Goal: Task Accomplishment & Management: Manage account settings

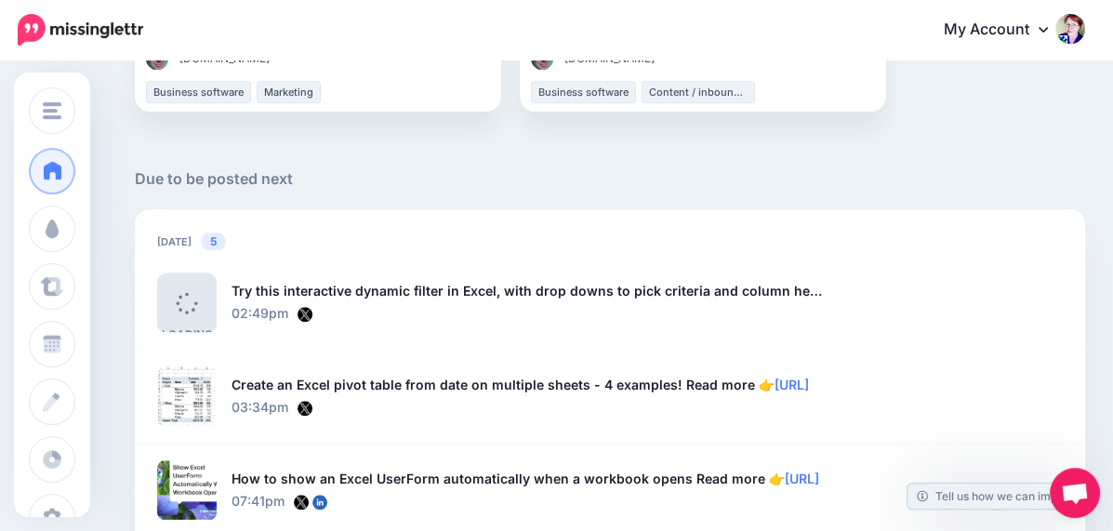
scroll to position [1185, 0]
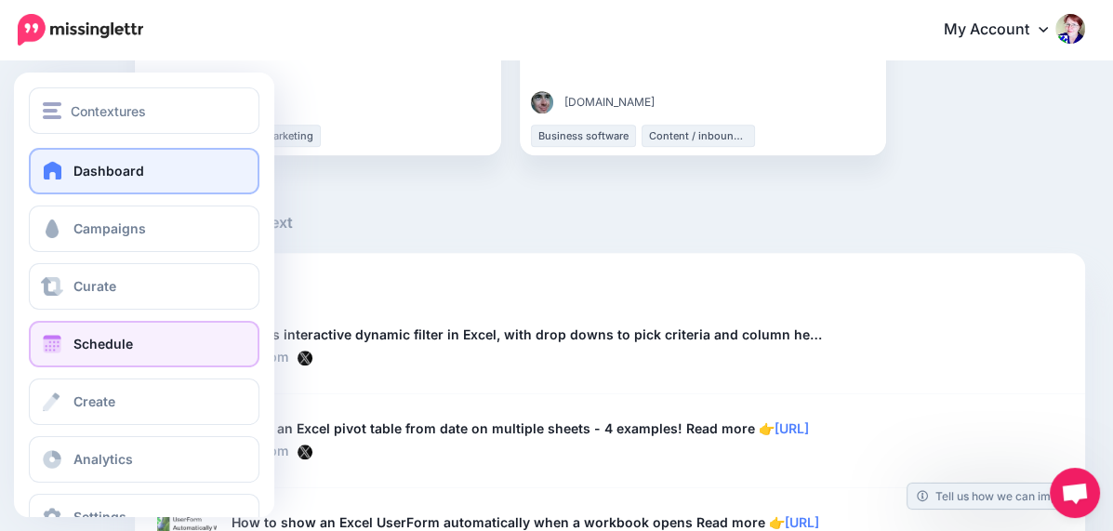
click at [78, 337] on span "Schedule" at bounding box center [102, 344] width 59 height 16
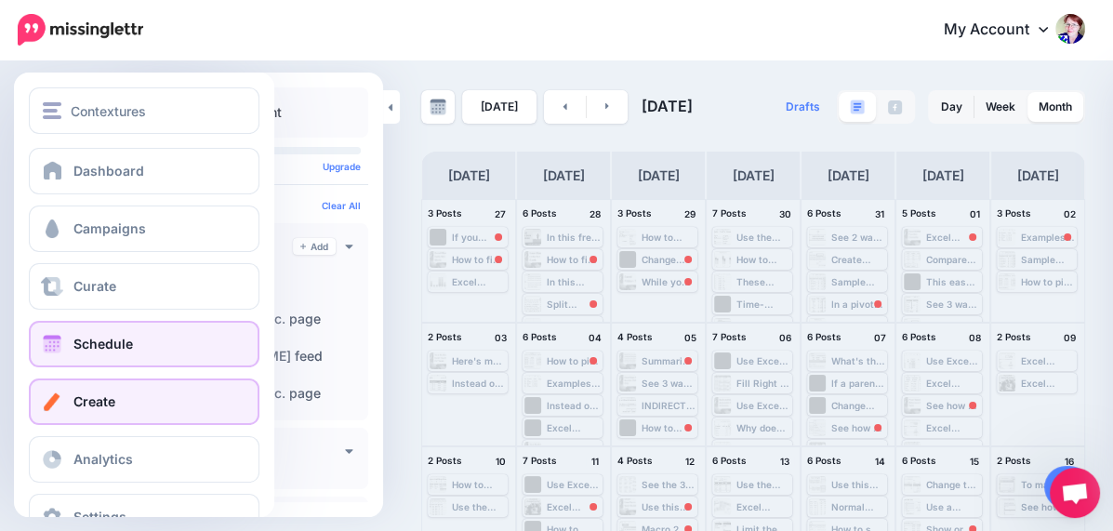
scroll to position [48, 0]
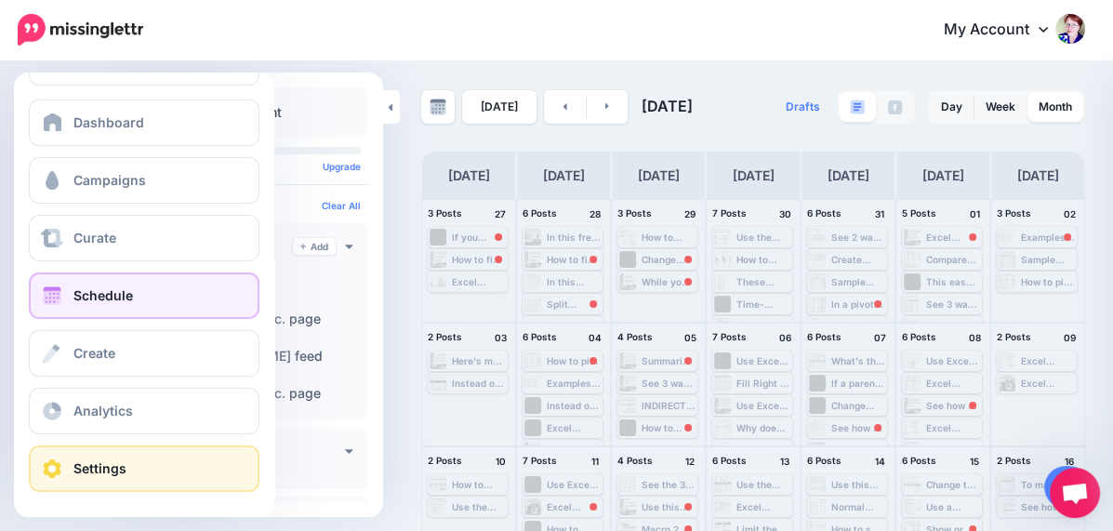
click at [121, 459] on link "Settings" at bounding box center [144, 468] width 231 height 46
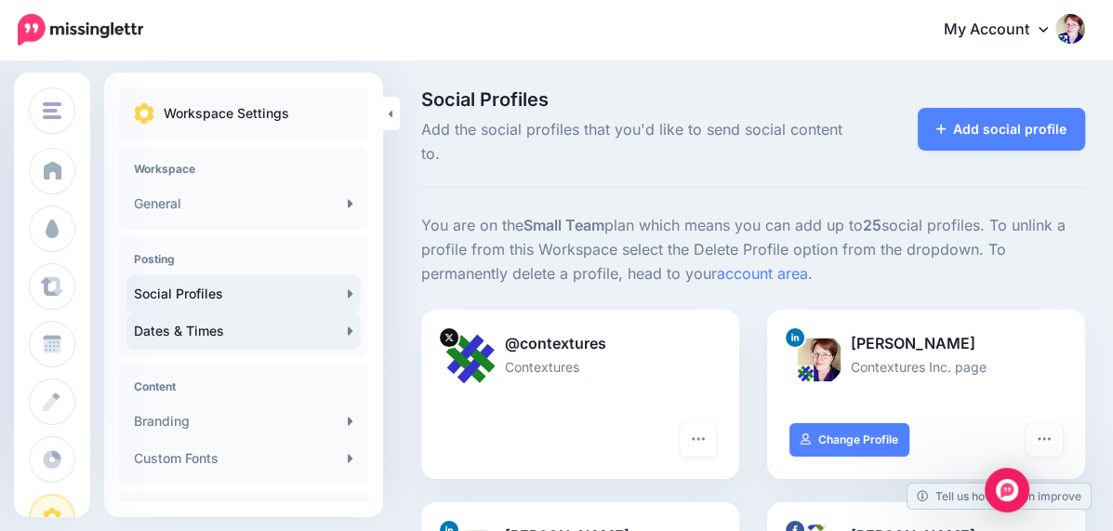
click at [257, 326] on link "Dates & Times" at bounding box center [243, 330] width 234 height 37
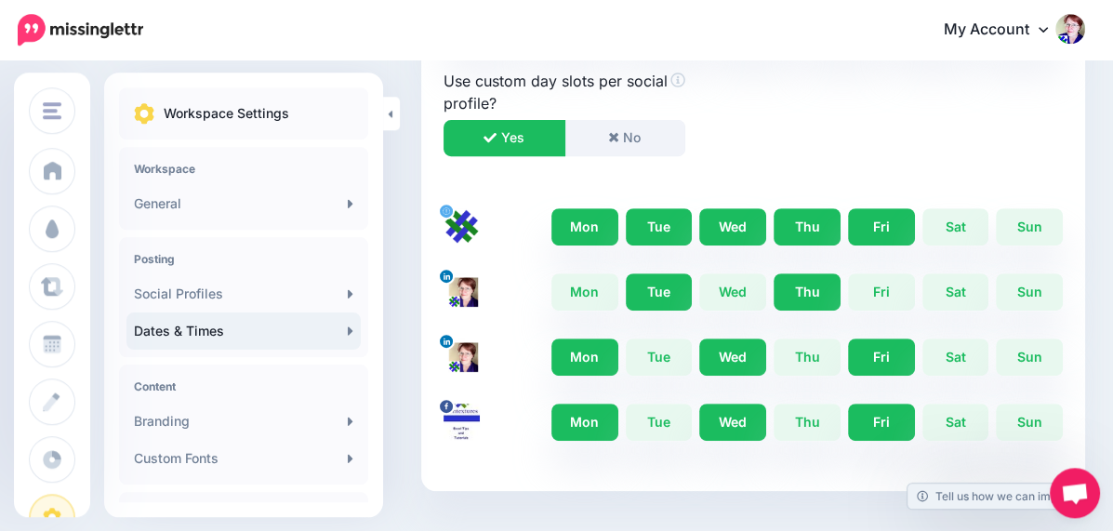
scroll to position [588, 0]
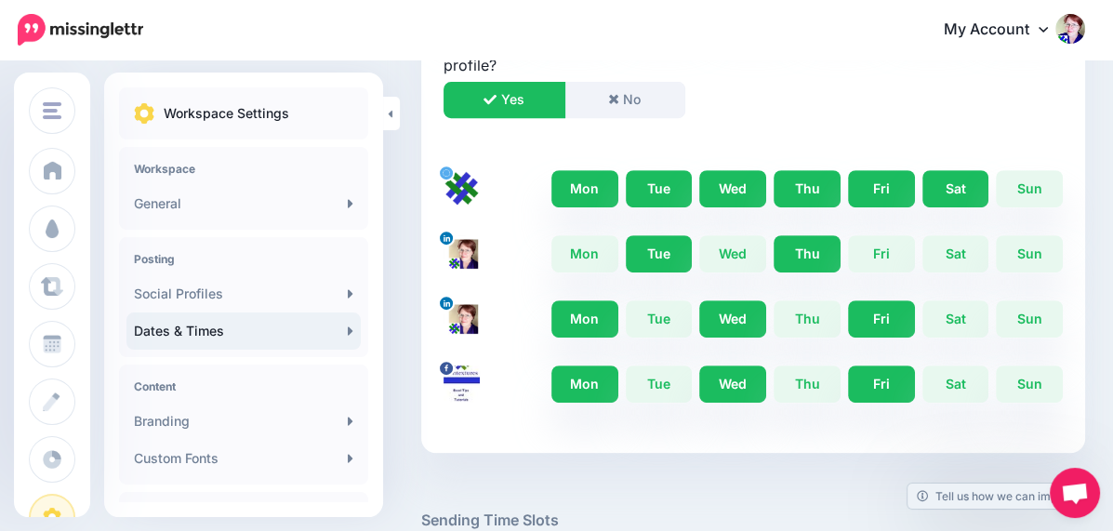
click at [958, 191] on link "Sat" at bounding box center [955, 188] width 67 height 37
click at [1038, 185] on link "Sun" at bounding box center [1028, 188] width 67 height 37
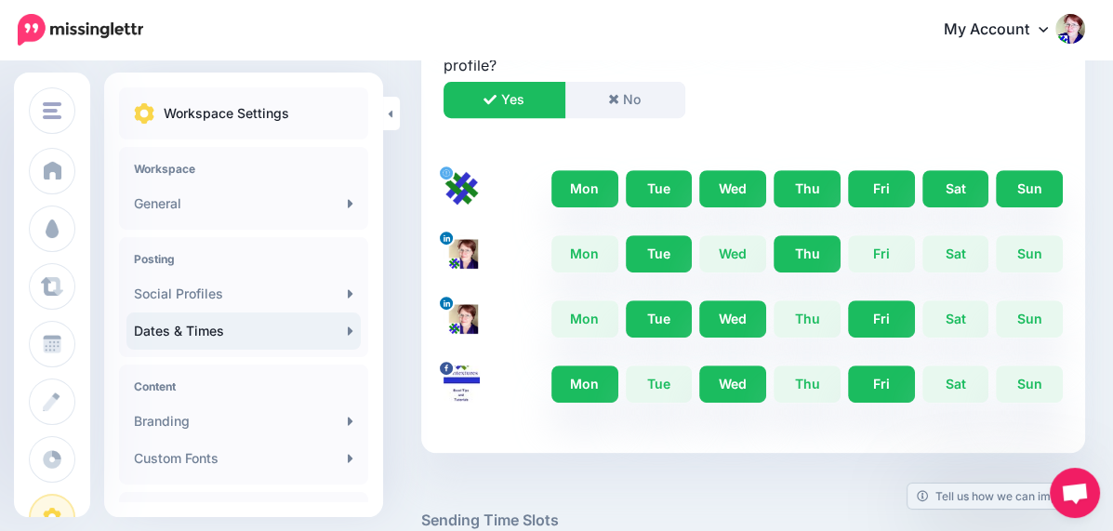
drag, startPoint x: 540, startPoint y: 318, endPoint x: 596, endPoint y: 321, distance: 55.8
click at [551, 318] on link "Mon" at bounding box center [584, 318] width 67 height 37
click at [868, 309] on link "Fri" at bounding box center [881, 318] width 67 height 37
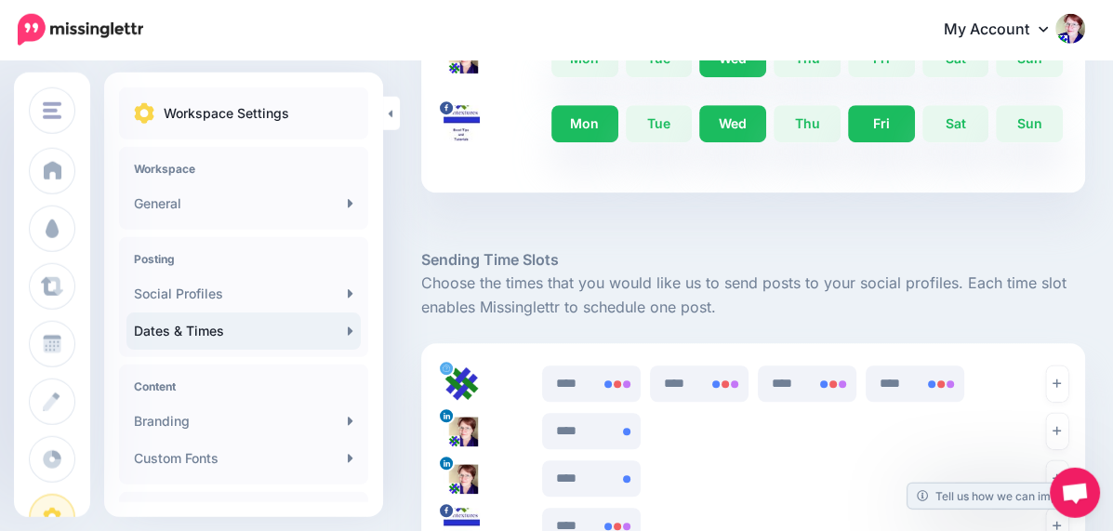
scroll to position [883, 0]
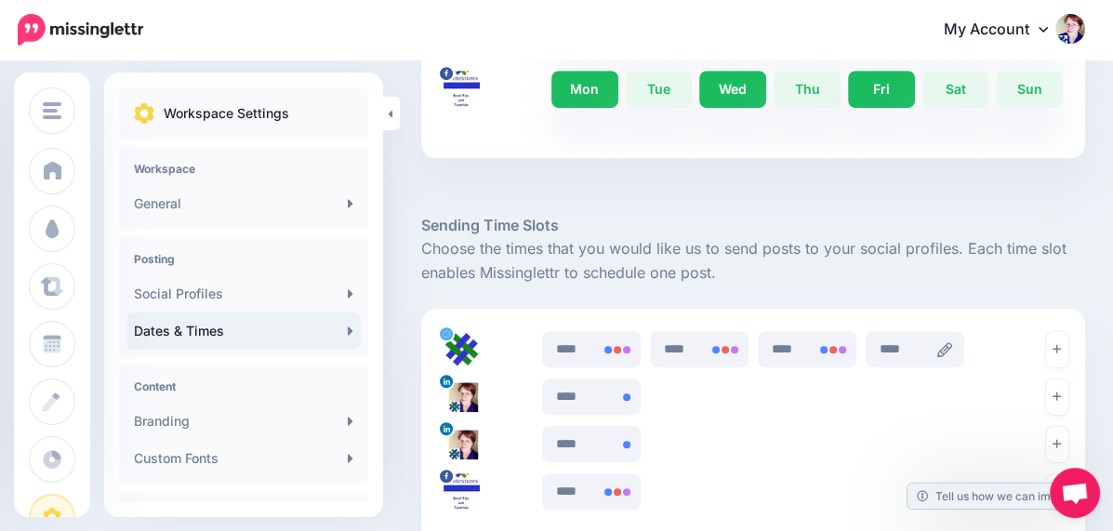
click at [937, 347] on icon at bounding box center [944, 349] width 15 height 15
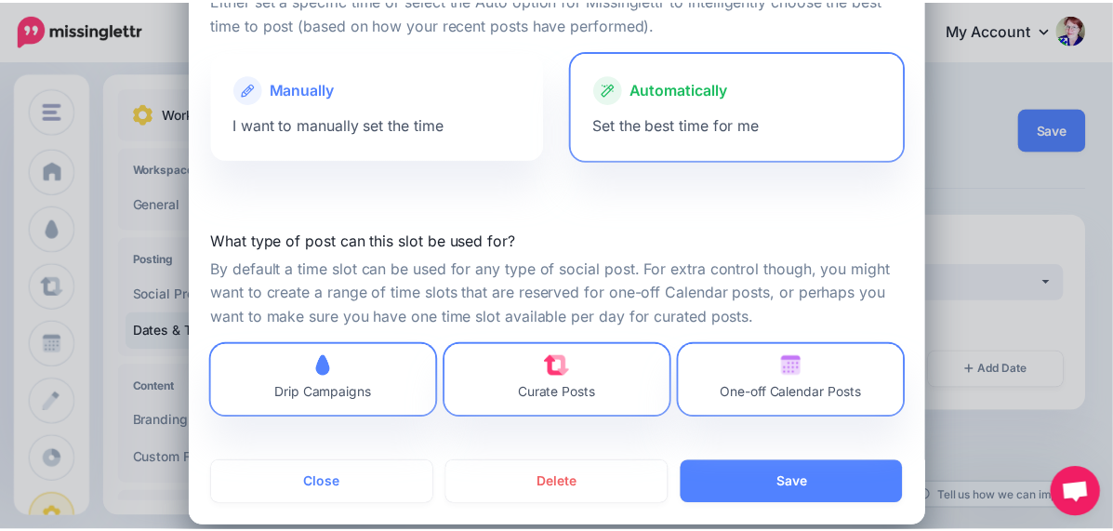
scroll to position [155, 0]
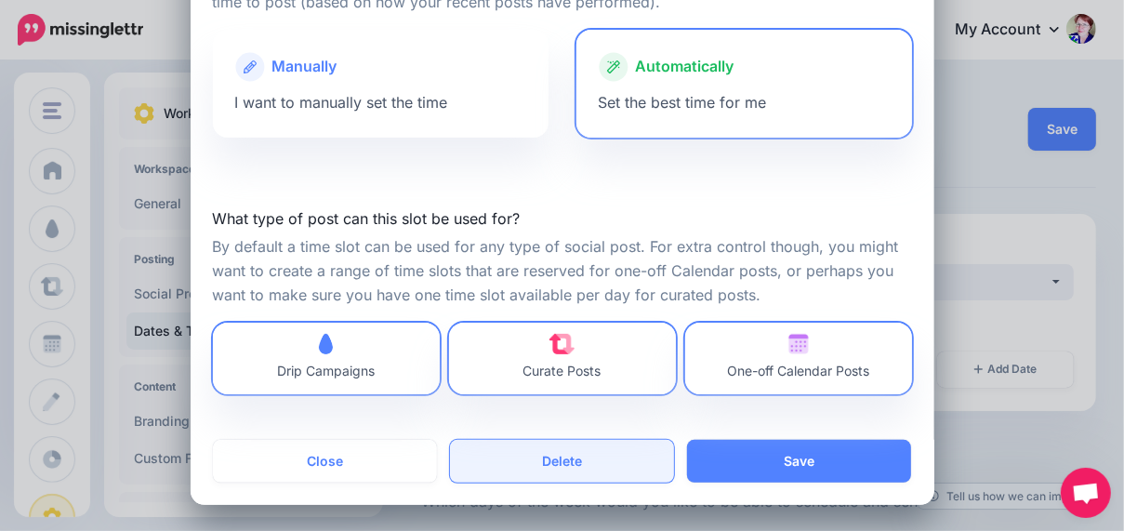
click at [559, 459] on button "Delete" at bounding box center [562, 461] width 224 height 43
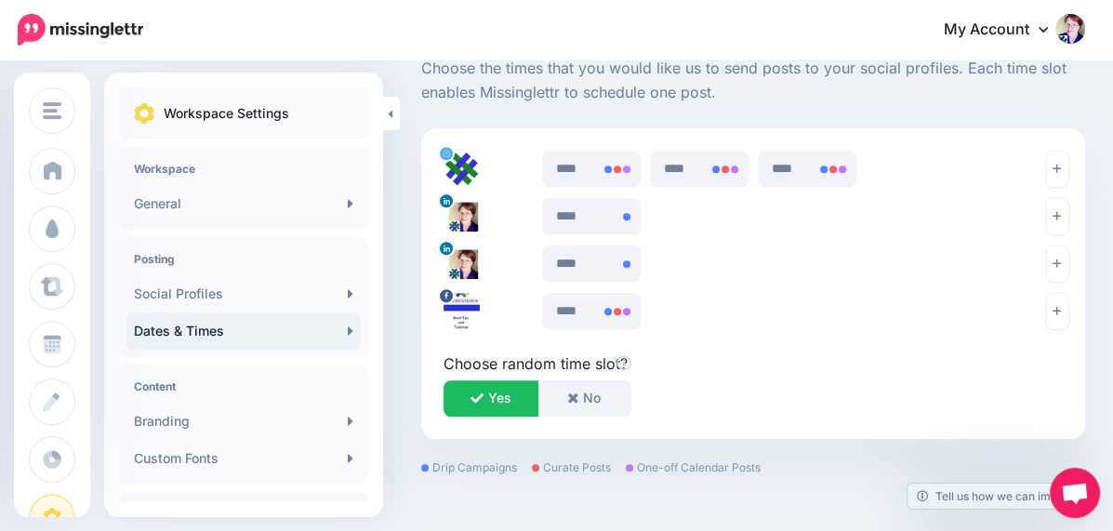
scroll to position [976, 0]
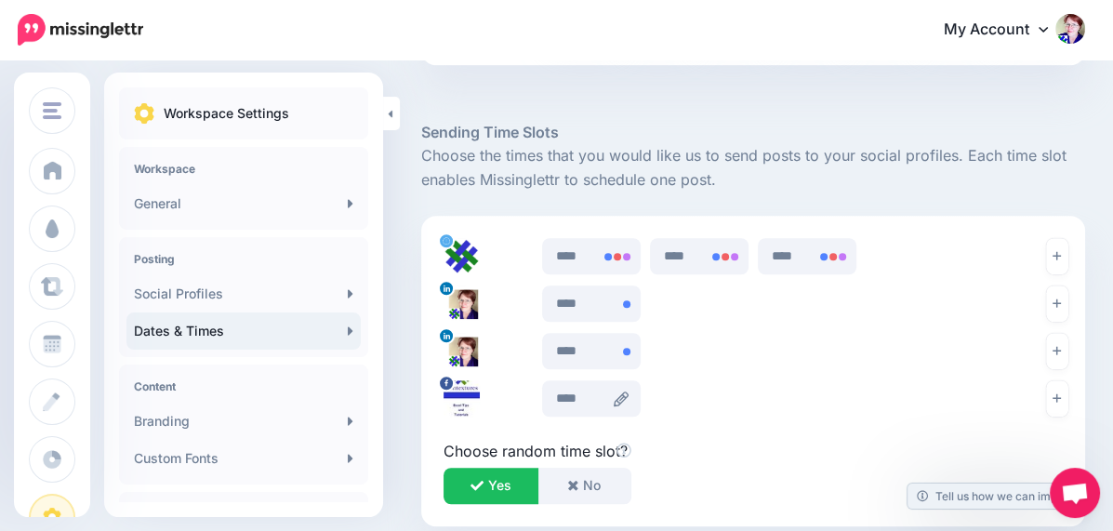
click at [613, 395] on icon at bounding box center [620, 398] width 15 height 15
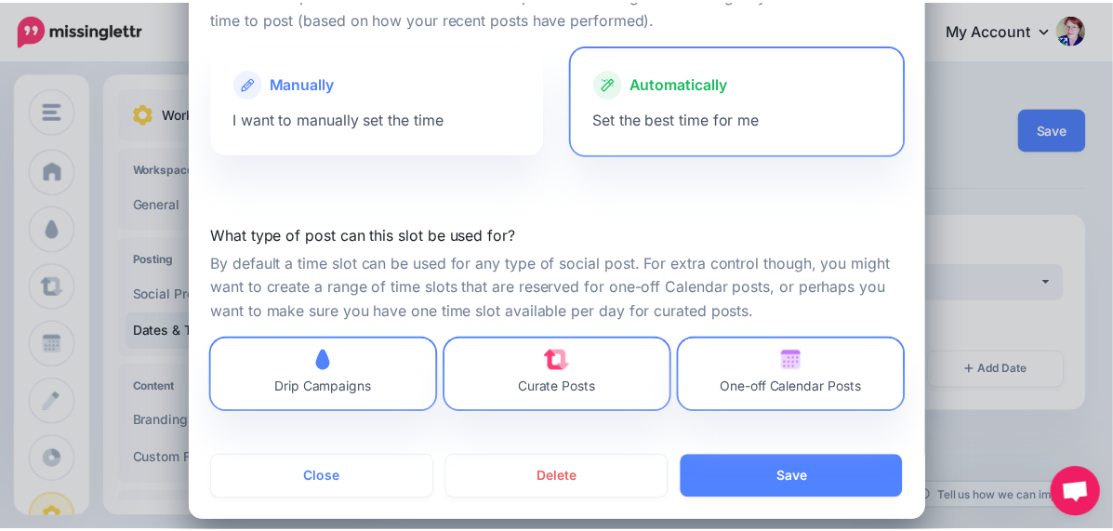
scroll to position [155, 0]
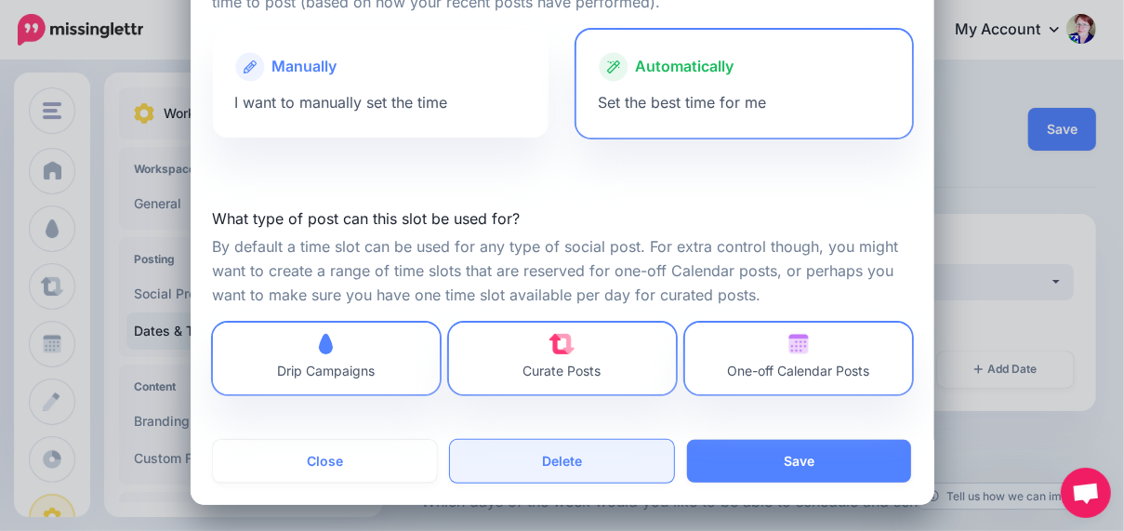
click at [572, 464] on button "Delete" at bounding box center [562, 461] width 224 height 43
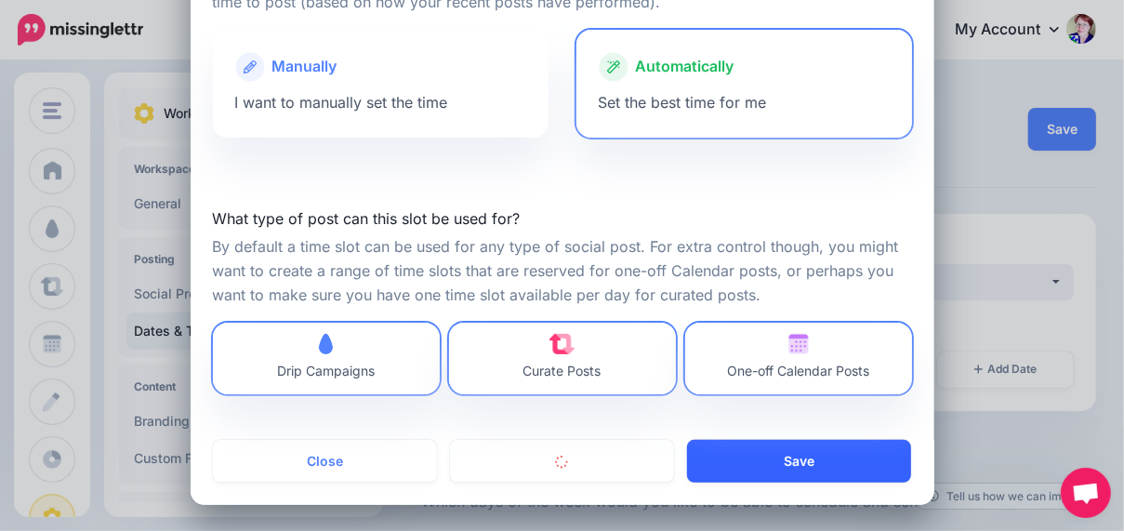
click at [782, 466] on div "Creating a Time Slot How should the time be set for this slot? Either set a spe…" at bounding box center [563, 188] width 744 height 633
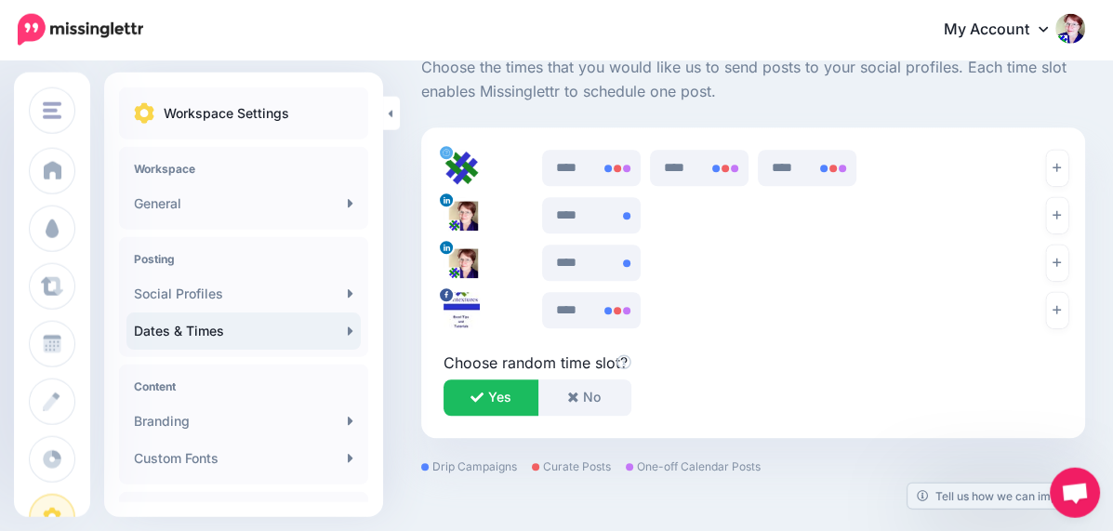
scroll to position [1074, 0]
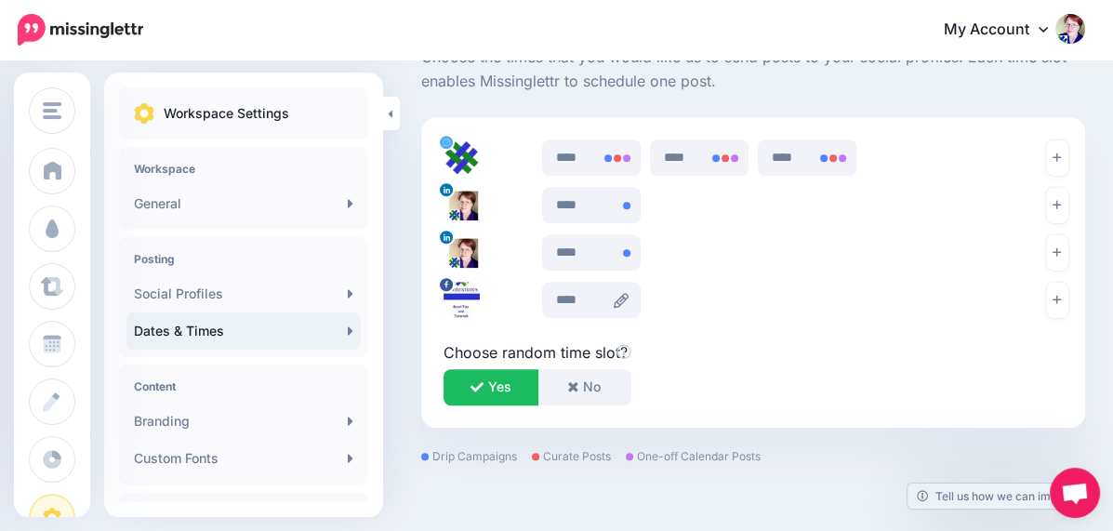
click at [613, 296] on icon at bounding box center [620, 300] width 15 height 15
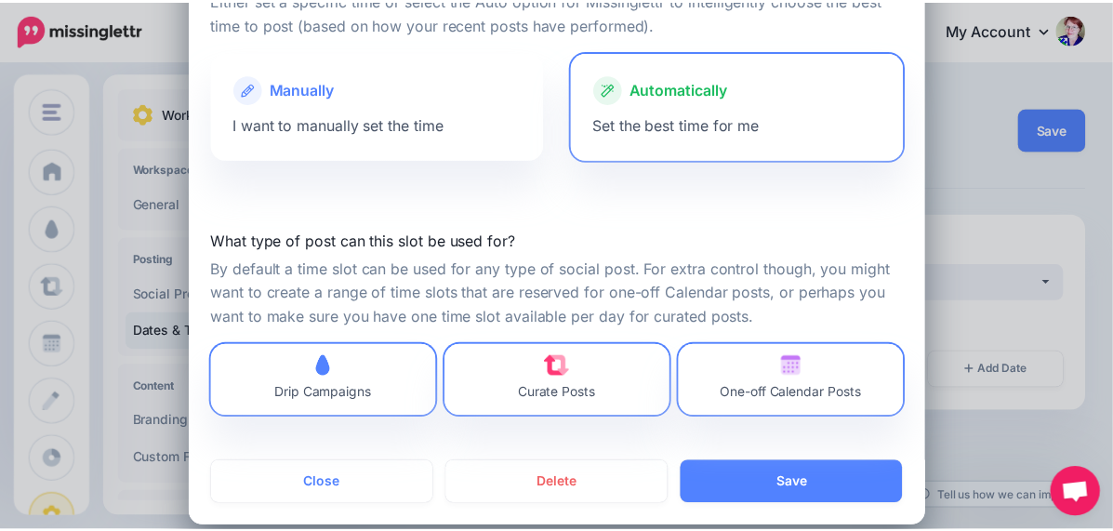
scroll to position [155, 0]
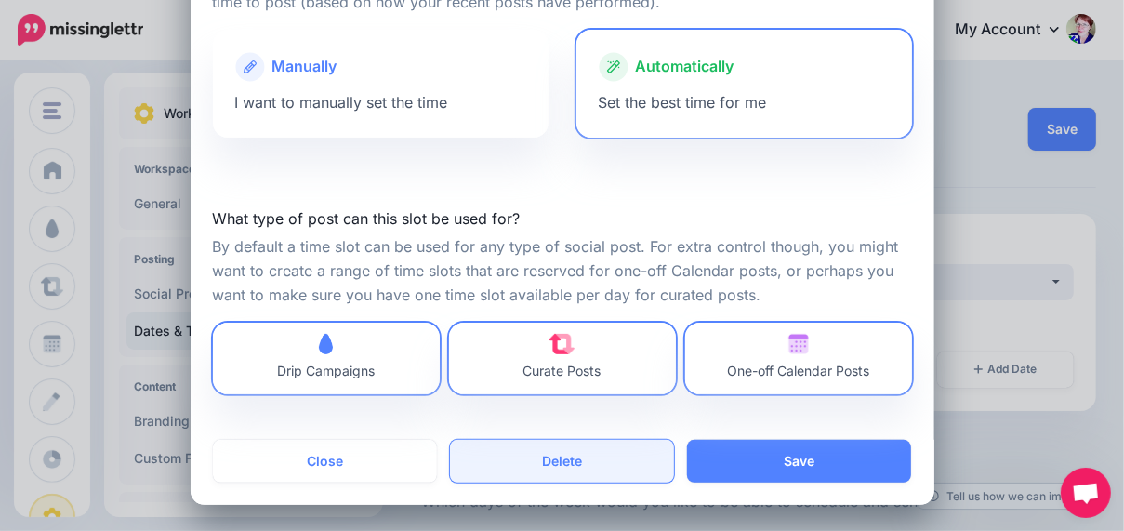
click at [551, 459] on button "Delete" at bounding box center [562, 461] width 224 height 43
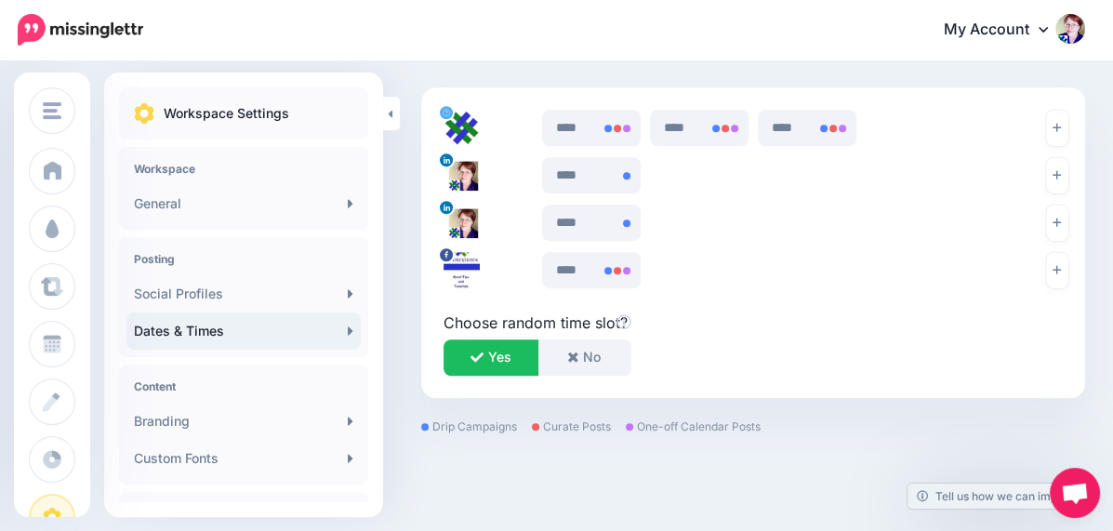
scroll to position [1074, 0]
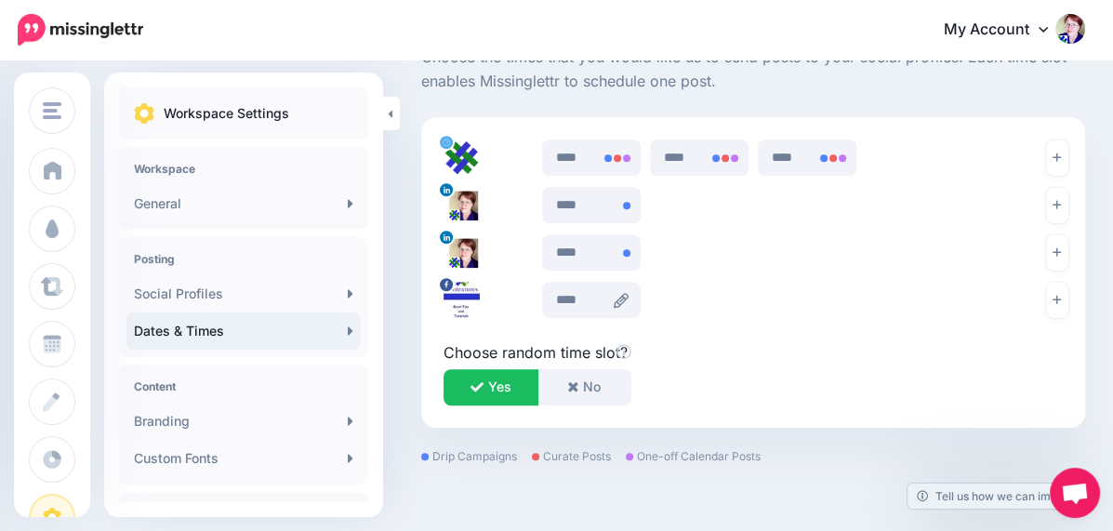
click at [613, 303] on icon at bounding box center [620, 300] width 15 height 15
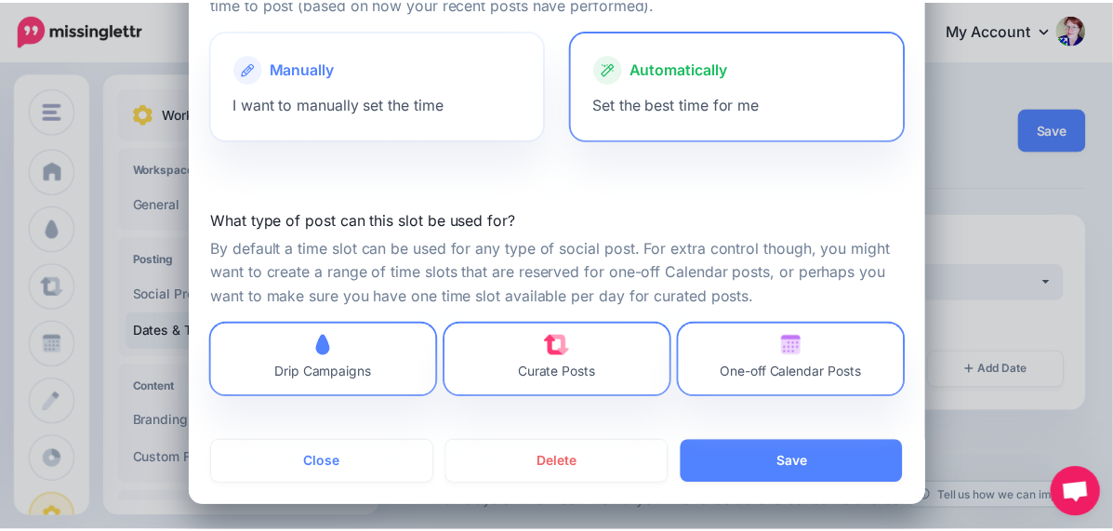
scroll to position [155, 0]
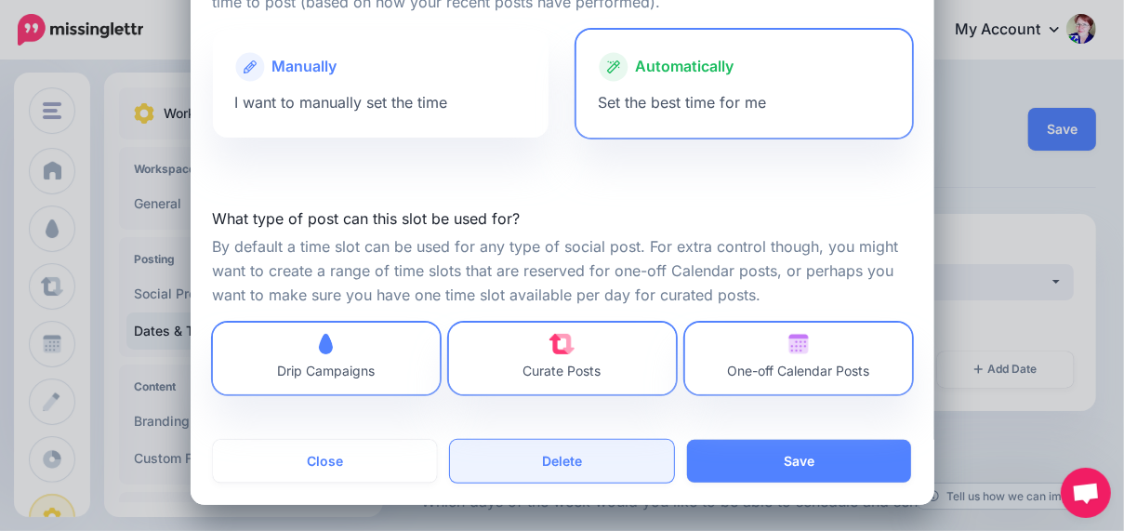
click at [547, 456] on button "Delete" at bounding box center [562, 461] width 224 height 43
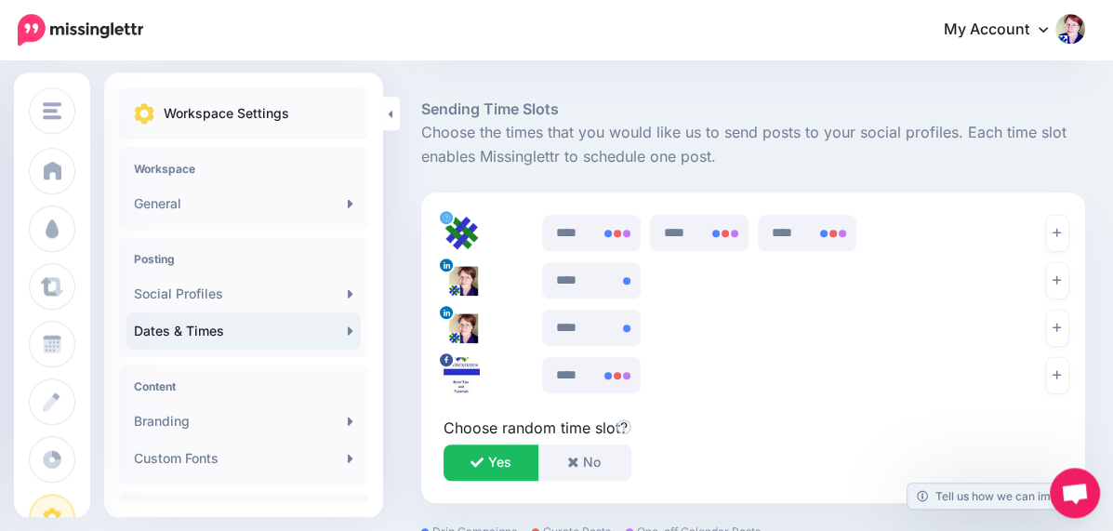
scroll to position [976, 0]
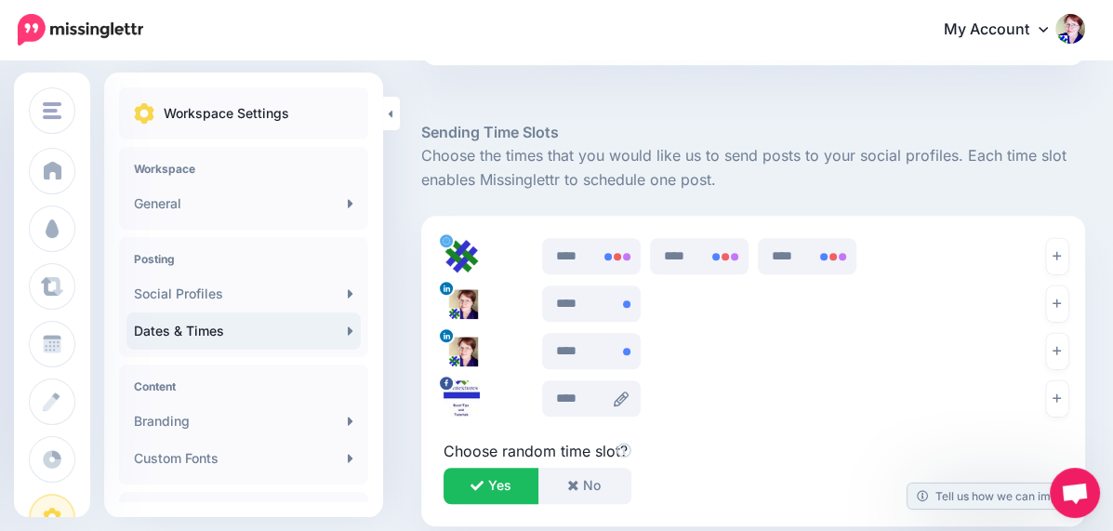
click at [613, 395] on icon at bounding box center [620, 398] width 15 height 15
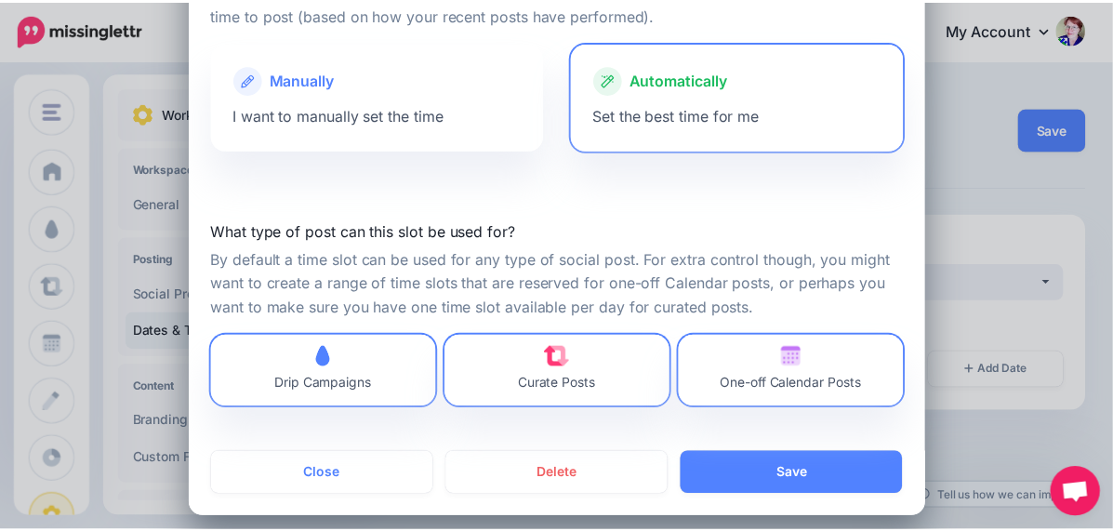
scroll to position [155, 0]
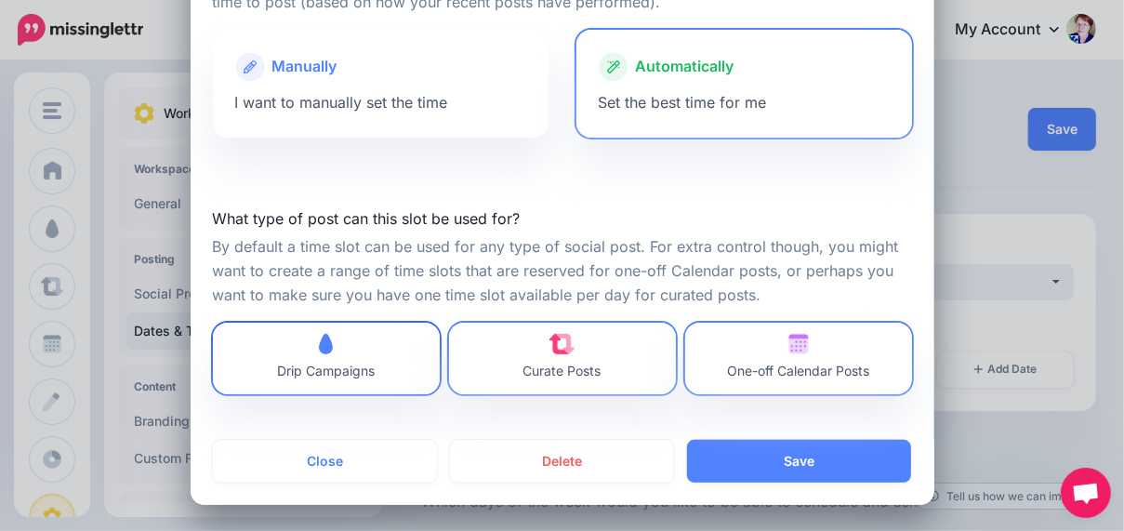
click at [371, 373] on link "Drip Campaigns" at bounding box center [326, 359] width 227 height 72
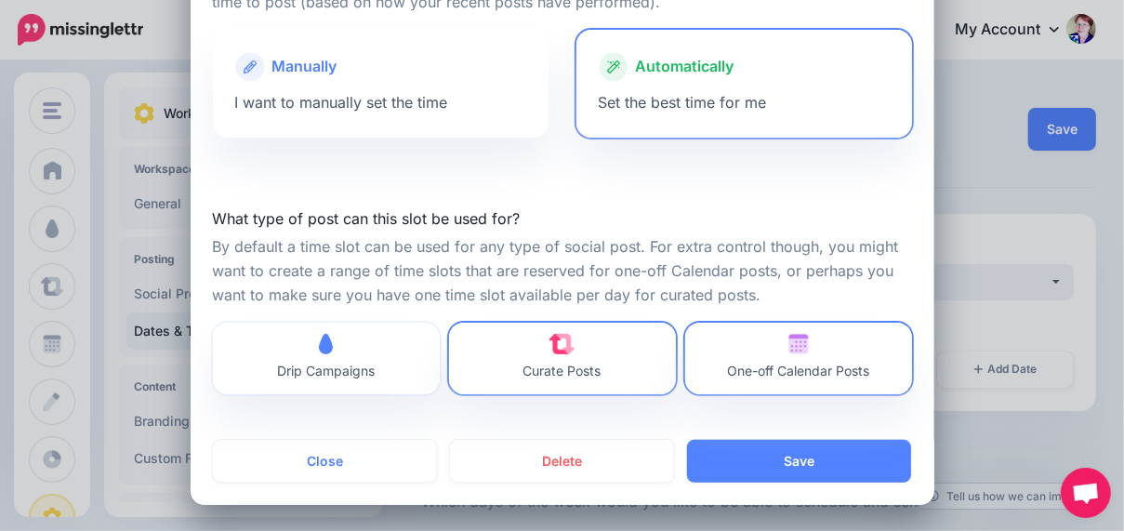
click at [370, 379] on link "Drip Campaigns" at bounding box center [326, 359] width 227 height 72
click at [556, 367] on span "Curate Posts" at bounding box center [562, 370] width 78 height 16
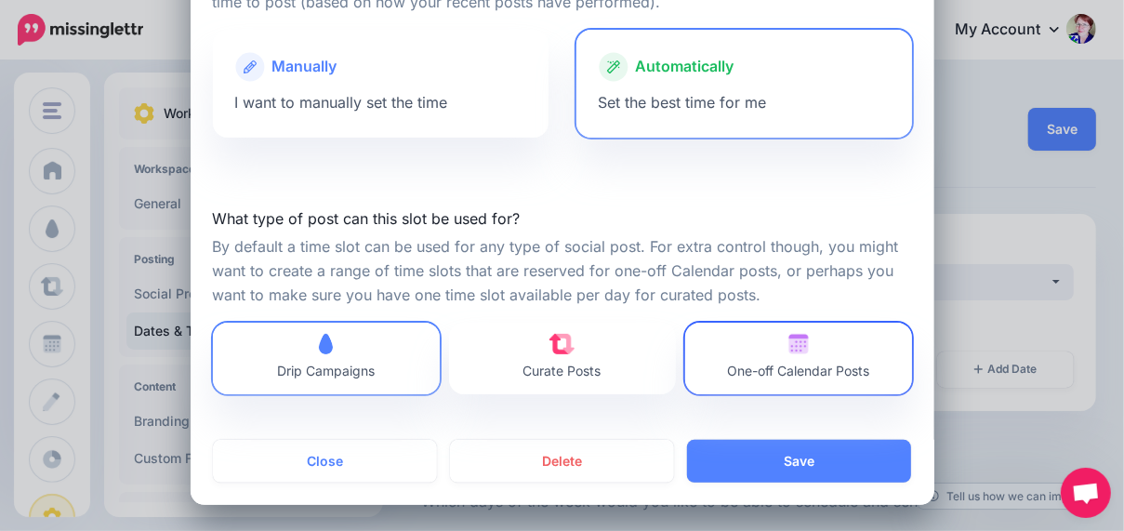
click at [745, 368] on span "One-off Calendar Posts" at bounding box center [798, 370] width 142 height 16
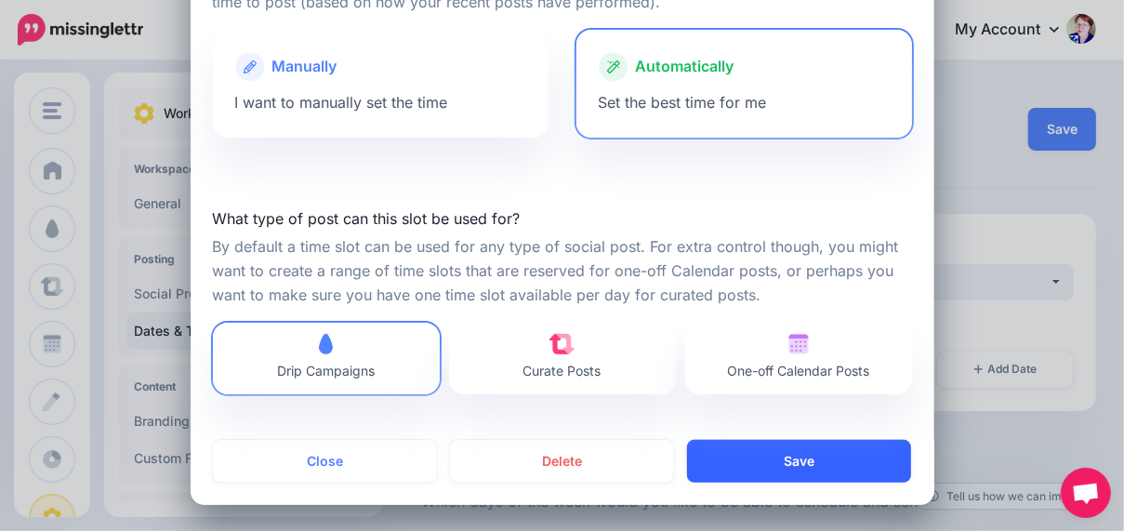
click at [775, 445] on button "Save" at bounding box center [799, 461] width 224 height 43
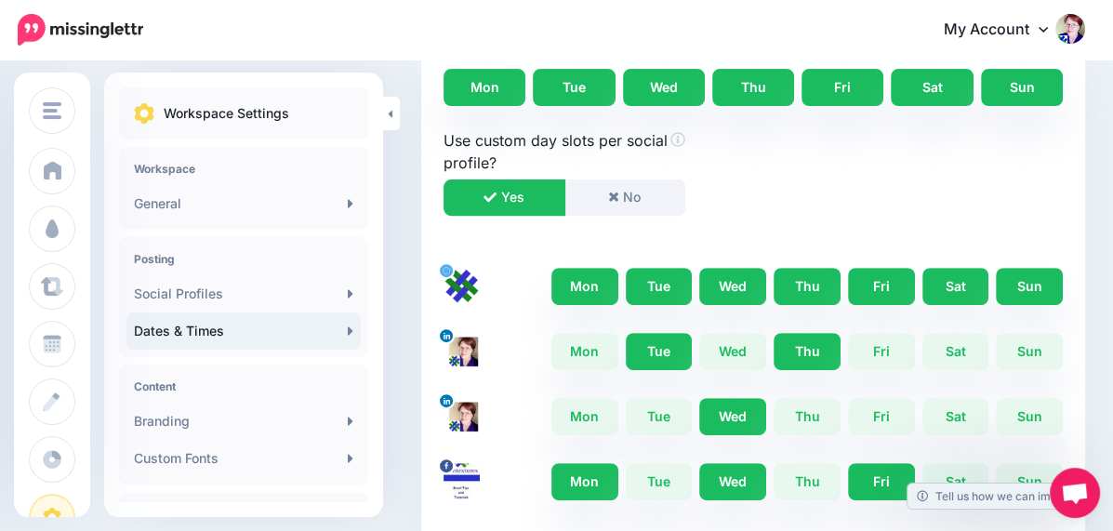
scroll to position [0, 0]
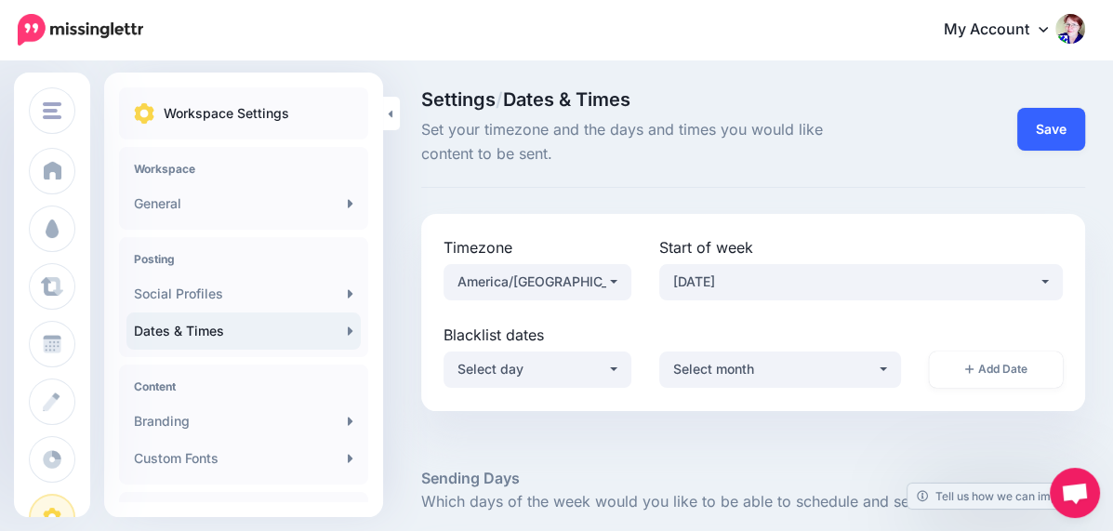
click at [1065, 126] on button "Save" at bounding box center [1051, 129] width 68 height 43
